Goal: Task Accomplishment & Management: Use online tool/utility

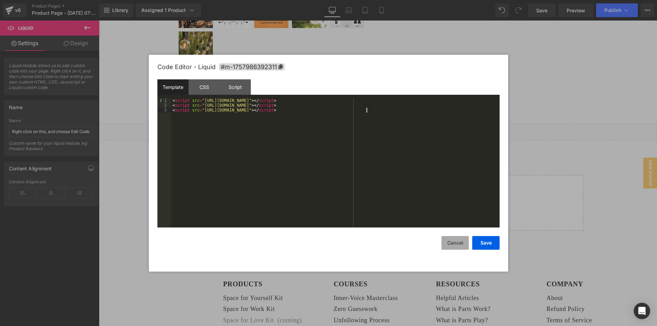
click at [449, 248] on button "Cancel" at bounding box center [454, 243] width 27 height 14
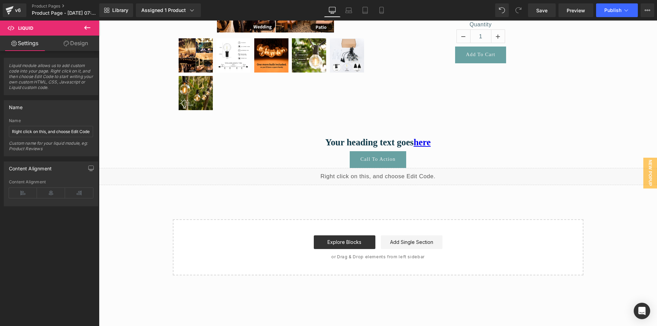
scroll to position [137, 0]
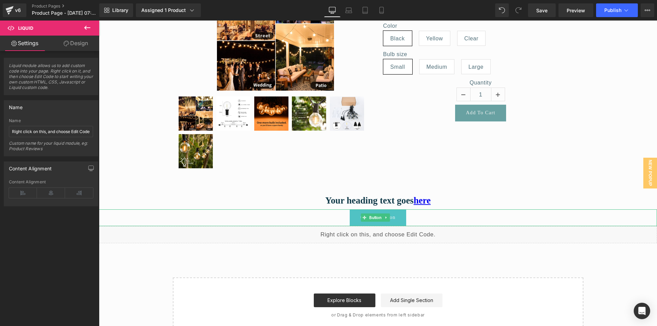
click at [375, 223] on link "Call To Action" at bounding box center [378, 217] width 57 height 17
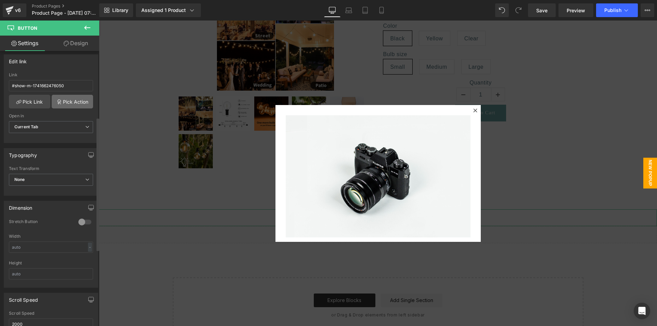
click at [71, 104] on link "Pick Action" at bounding box center [72, 102] width 41 height 14
click at [61, 80] on div "Edit link #show-m-1741662476050 Link #show-m-1741662476050 Pick Link Pick Actio…" at bounding box center [51, 96] width 102 height 94
click at [40, 104] on link "Pick Link" at bounding box center [29, 102] width 41 height 14
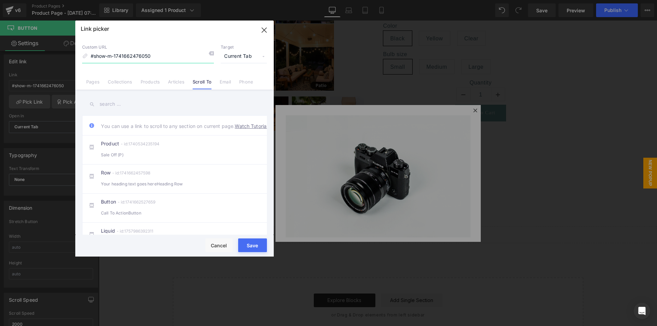
click at [158, 56] on input "#show-m-1741662476050" at bounding box center [148, 56] width 132 height 13
click at [85, 78] on li "Pages" at bounding box center [93, 79] width 22 height 12
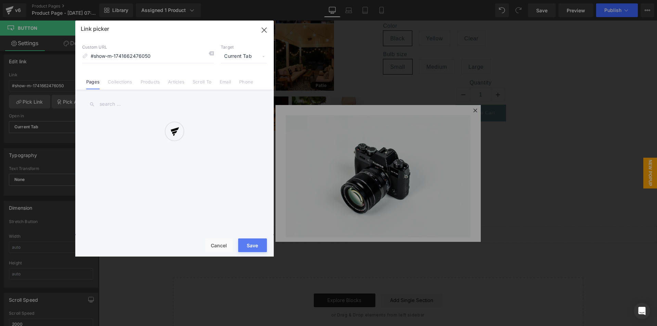
click at [119, 103] on div at bounding box center [174, 139] width 198 height 236
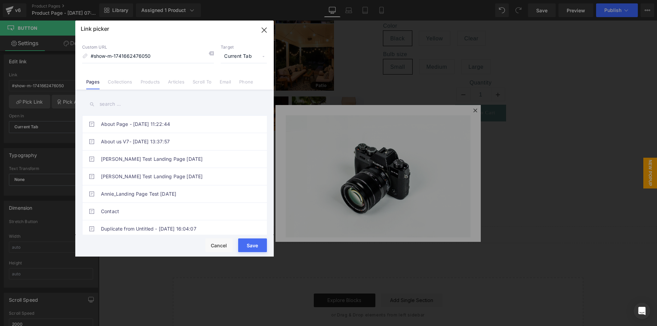
click at [112, 105] on input "text" at bounding box center [174, 103] width 185 height 15
paste input "[URL][DOMAIN_NAME]"
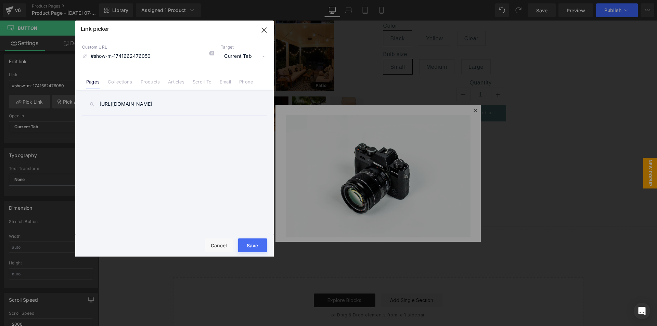
type input "[URL][DOMAIN_NAME]"
drag, startPoint x: 254, startPoint y: 242, endPoint x: 144, endPoint y: 211, distance: 114.0
click at [254, 242] on button "Save" at bounding box center [252, 245] width 29 height 14
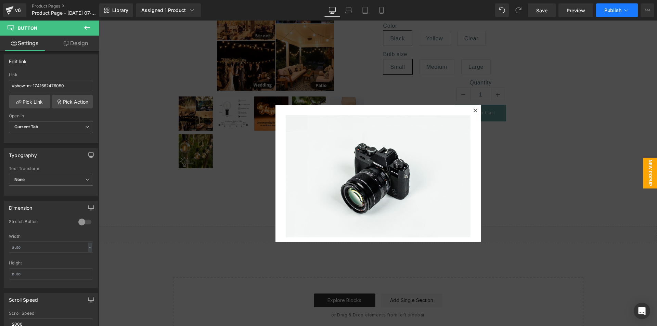
click at [605, 10] on span "Publish" at bounding box center [612, 10] width 17 height 5
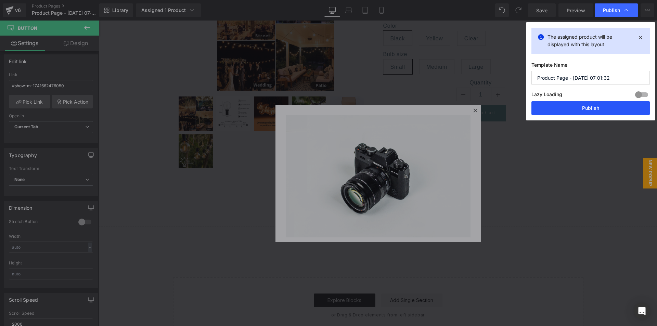
click at [555, 110] on button "Publish" at bounding box center [590, 108] width 118 height 14
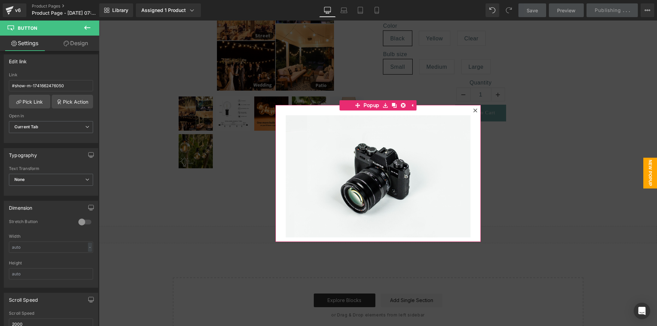
click at [473, 110] on icon at bounding box center [475, 110] width 4 height 4
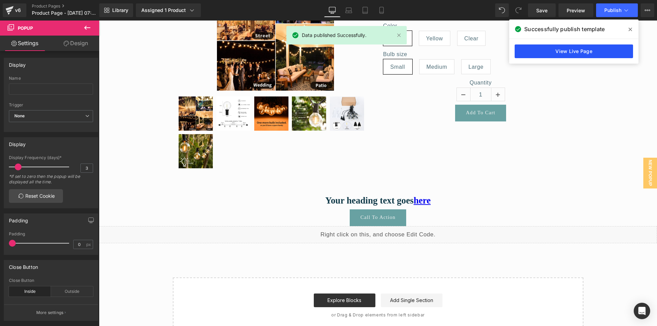
click at [542, 47] on link "View Live Page" at bounding box center [573, 51] width 118 height 14
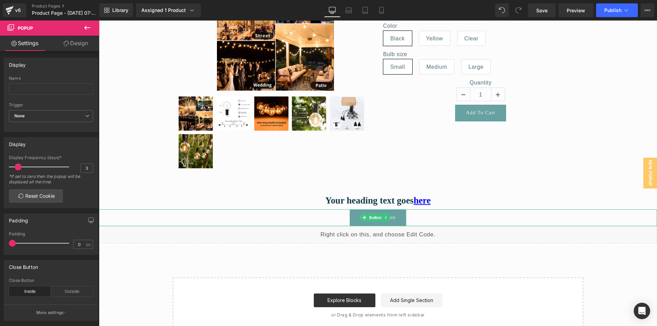
click at [343, 221] on div "Call To Action" at bounding box center [378, 217] width 558 height 17
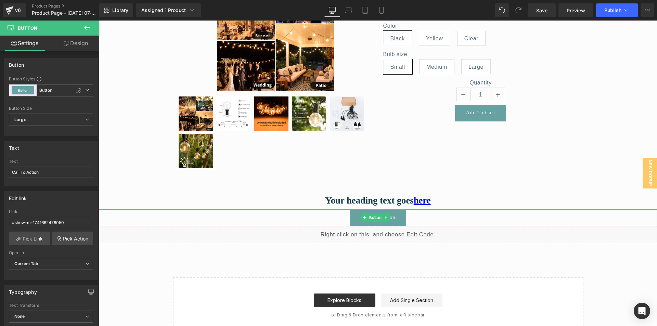
drag, startPoint x: 369, startPoint y: 219, endPoint x: 265, endPoint y: 217, distance: 104.3
click at [369, 219] on span "Button" at bounding box center [375, 217] width 15 height 8
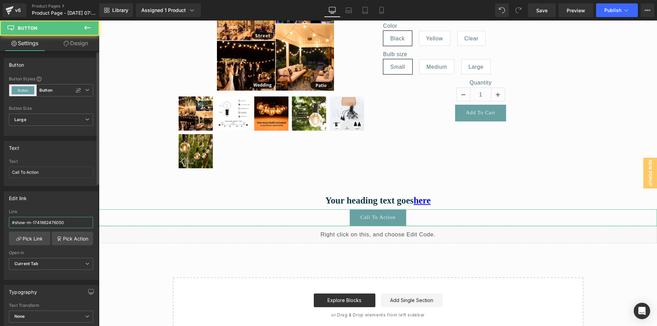
click at [68, 220] on input "#show-m-1741662476050" at bounding box center [51, 222] width 84 height 11
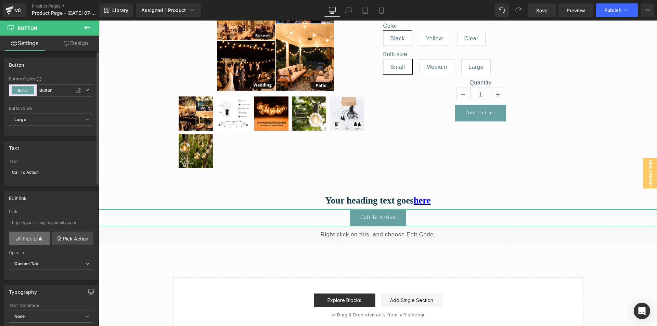
click at [27, 241] on link "Pick Link" at bounding box center [29, 239] width 41 height 14
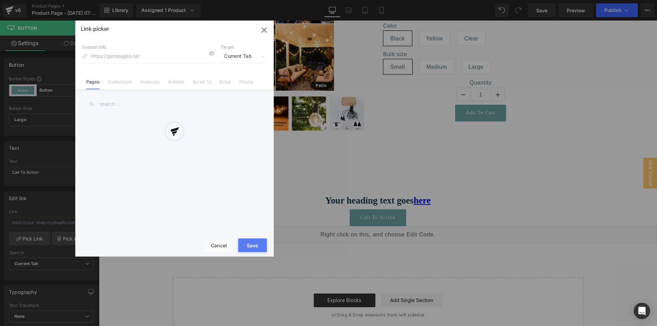
click at [161, 60] on div at bounding box center [174, 139] width 198 height 236
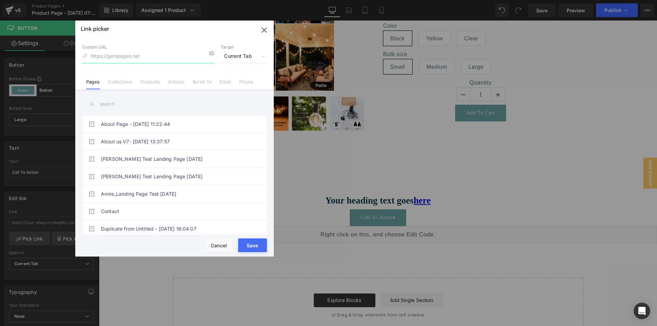
click at [167, 58] on input at bounding box center [148, 56] width 132 height 13
paste input "[URL][DOMAIN_NAME]"
type input "[URL][DOMAIN_NAME]"
click at [255, 243] on button "Save" at bounding box center [252, 245] width 29 height 14
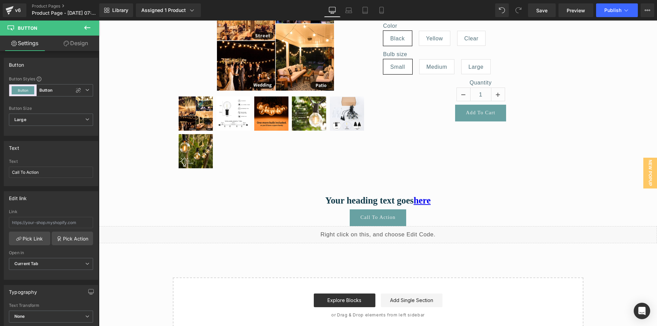
type input "[URL][DOMAIN_NAME]"
click at [613, 13] on button "Publish" at bounding box center [617, 10] width 42 height 14
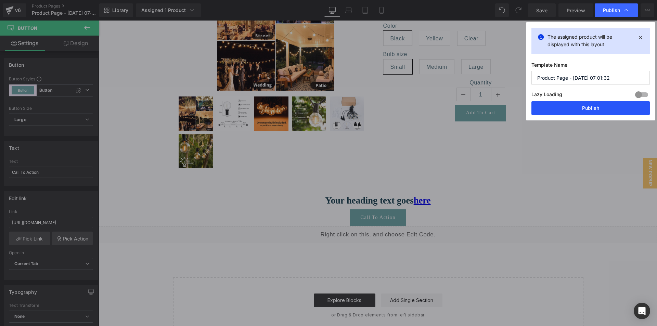
drag, startPoint x: 587, startPoint y: 106, endPoint x: 481, endPoint y: 84, distance: 108.7
click at [587, 106] on button "Publish" at bounding box center [590, 108] width 118 height 14
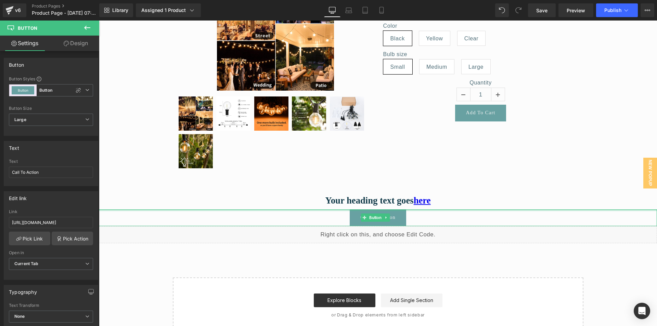
click at [222, 211] on div at bounding box center [378, 210] width 558 height 2
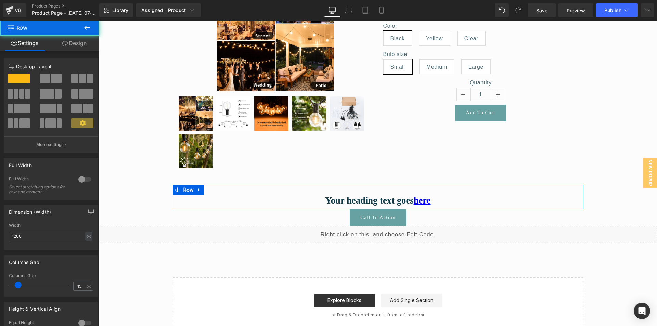
click at [290, 194] on div "Your heading text goes here Heading Row" at bounding box center [378, 197] width 410 height 25
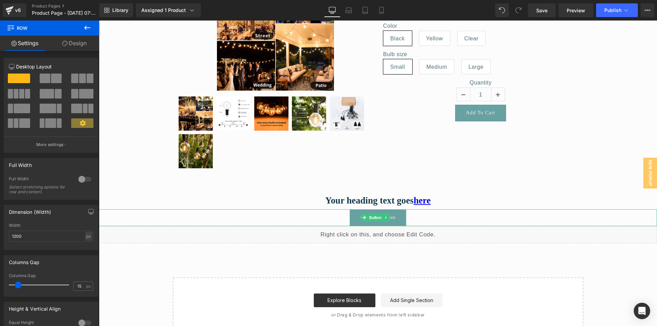
click at [251, 218] on div "Call To Action" at bounding box center [378, 217] width 558 height 17
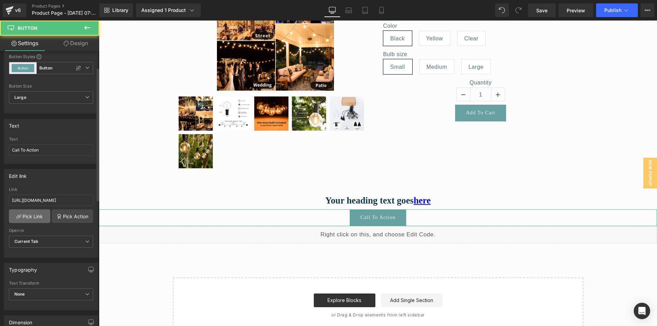
scroll to position [34, 0]
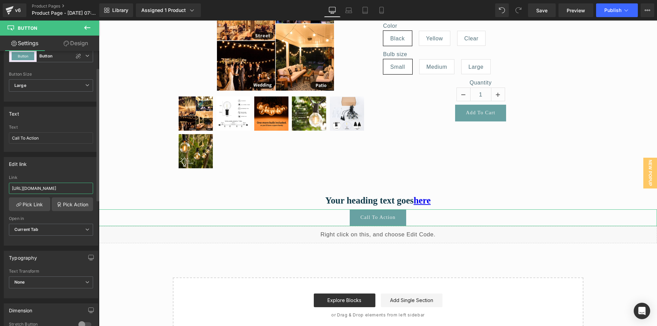
click at [48, 189] on input "[URL][DOMAIN_NAME]" at bounding box center [51, 188] width 84 height 11
click at [133, 198] on div "Sale Off (P) Image" at bounding box center [378, 143] width 558 height 380
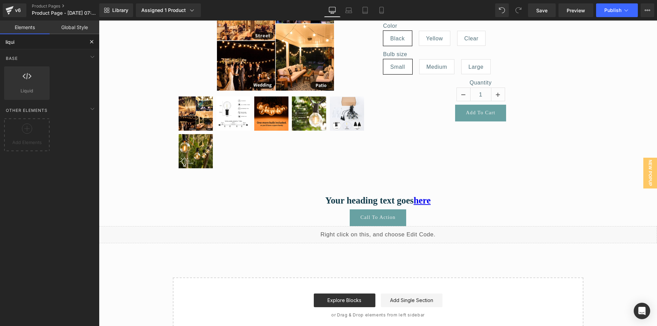
click at [28, 45] on input "liqui" at bounding box center [42, 41] width 84 height 15
type input "butt"
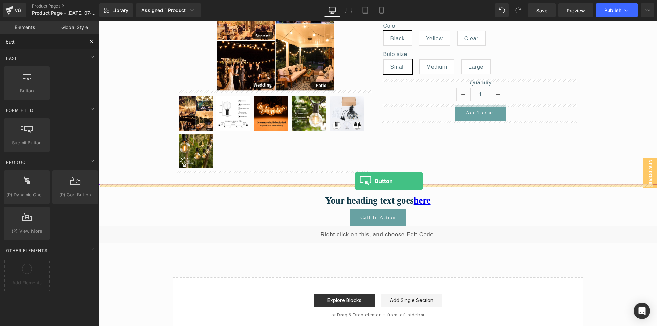
drag, startPoint x: 128, startPoint y: 108, endPoint x: 355, endPoint y: 181, distance: 238.6
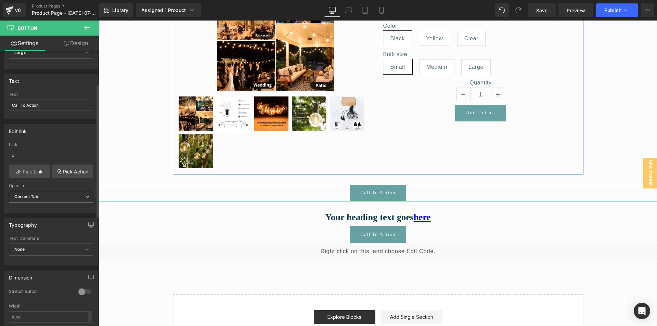
scroll to position [68, 0]
click at [44, 155] on input "#" at bounding box center [51, 153] width 84 height 11
paste input "text"
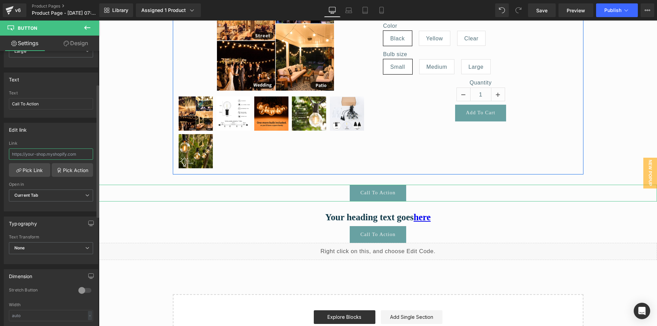
click at [57, 154] on input "text" at bounding box center [51, 153] width 84 height 11
paste input "[URL][DOMAIN_NAME]"
drag, startPoint x: 49, startPoint y: 151, endPoint x: -14, endPoint y: 151, distance: 63.6
click at [0, 151] on html "Button You are previewing how the will restyle your page. You can not edit Elem…" at bounding box center [328, 163] width 657 height 326
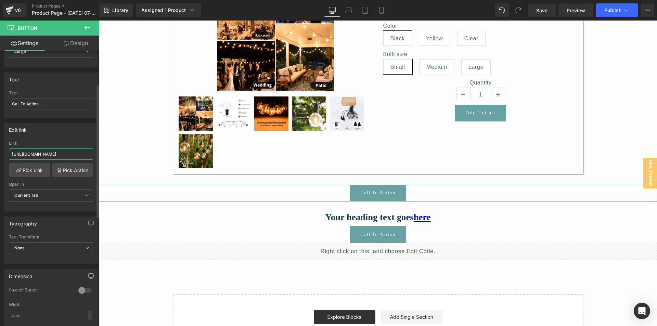
click at [45, 153] on input "[URL][DOMAIN_NAME]" at bounding box center [51, 153] width 84 height 11
type input "[URL][DOMAIN_NAME]"
